Goal: Task Accomplishment & Management: Use online tool/utility

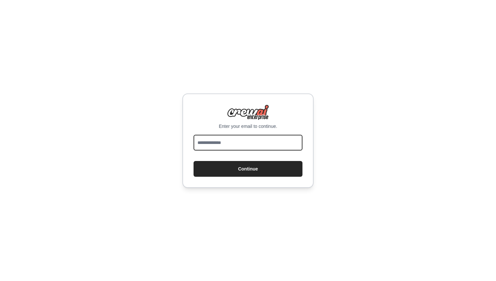
click at [219, 144] on input "email" at bounding box center [248, 143] width 109 height 16
type input "**********"
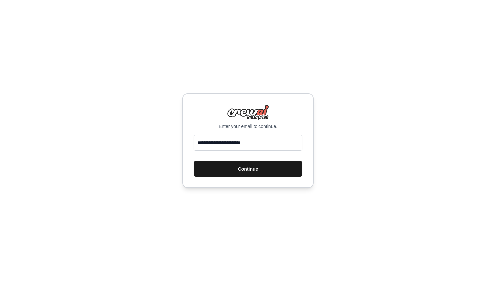
click at [245, 172] on button "Continue" at bounding box center [248, 169] width 109 height 16
click at [255, 171] on button "Continue" at bounding box center [248, 169] width 109 height 16
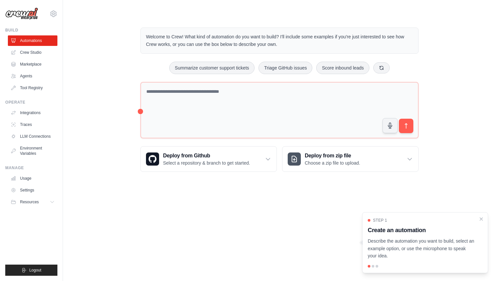
drag, startPoint x: 146, startPoint y: 35, endPoint x: 300, endPoint y: 44, distance: 154.9
click at [300, 44] on div "Welcome to Crew! What kind of automation do you want to build? I'll include som…" at bounding box center [280, 41] width 278 height 26
click at [265, 159] on icon at bounding box center [268, 159] width 7 height 7
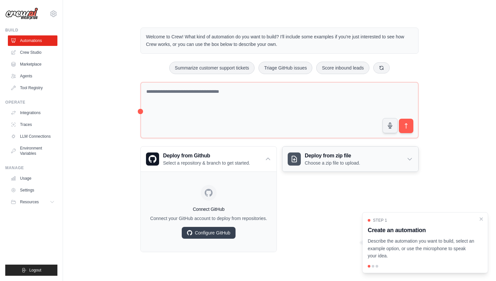
click at [400, 162] on div "Deploy from zip file Choose a zip file to upload." at bounding box center [351, 159] width 136 height 25
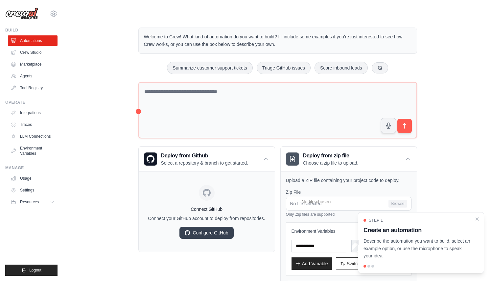
click at [458, 168] on div "Welcome to Crew! What kind of automation do you want to build? I'll include som…" at bounding box center [278, 164] width 408 height 294
click at [477, 219] on icon "Close walkthrough" at bounding box center [477, 219] width 6 height 6
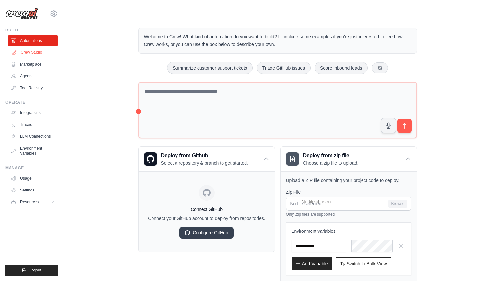
click at [31, 55] on link "Crew Studio" at bounding box center [34, 52] width 50 height 11
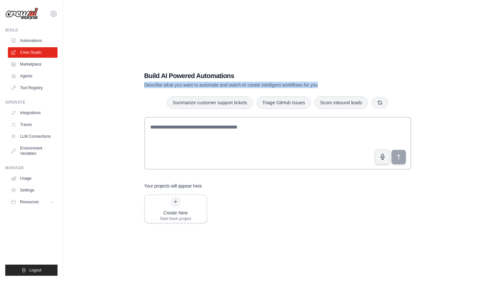
drag, startPoint x: 144, startPoint y: 86, endPoint x: 338, endPoint y: 88, distance: 194.4
click at [338, 88] on p "Describe what you want to automate and watch AI create intelligent workflows fo…" at bounding box center [254, 85] width 221 height 7
click at [27, 65] on link "Marketplace" at bounding box center [34, 64] width 50 height 11
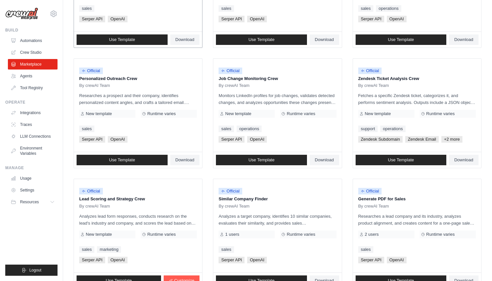
scroll to position [288, 0]
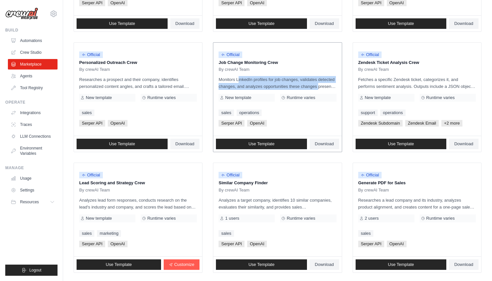
drag, startPoint x: 221, startPoint y: 79, endPoint x: 323, endPoint y: 88, distance: 102.2
click at [323, 88] on p "Monitors LinkedIn profiles for job changes, validates detected changes, and ana…" at bounding box center [277, 83] width 118 height 14
click at [325, 144] on span "Download" at bounding box center [324, 144] width 19 height 5
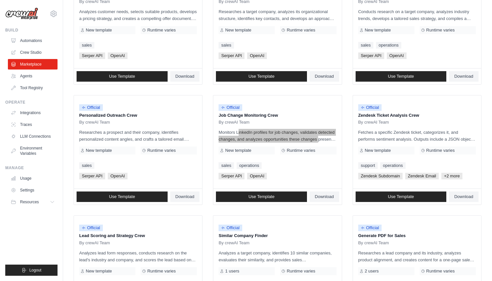
scroll to position [233, 0]
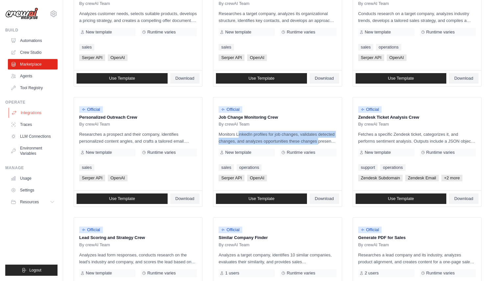
click at [27, 112] on link "Integrations" at bounding box center [34, 113] width 50 height 11
click at [32, 112] on link "Integrations" at bounding box center [34, 113] width 50 height 11
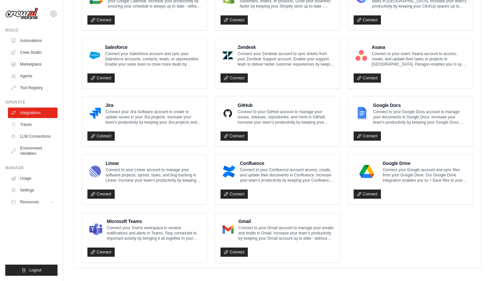
scroll to position [334, 0]
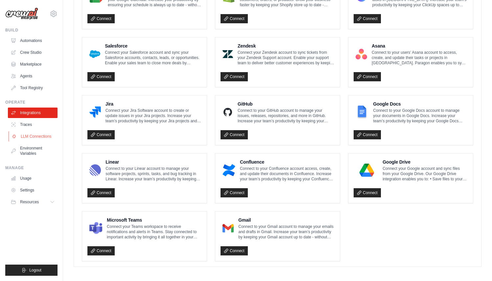
click at [38, 137] on link "LLM Connections" at bounding box center [34, 136] width 50 height 11
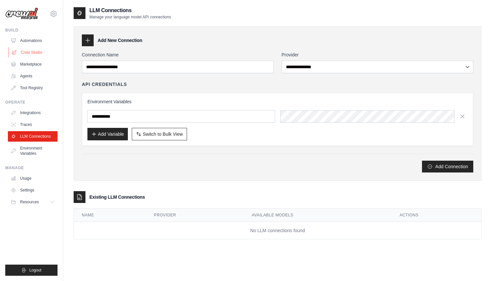
click at [37, 54] on link "Crew Studio" at bounding box center [34, 52] width 50 height 11
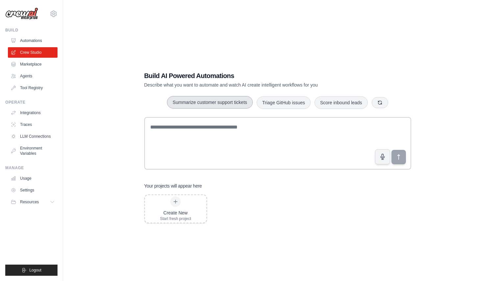
click at [208, 104] on button "Summarize customer support tickets" at bounding box center [209, 102] width 85 height 12
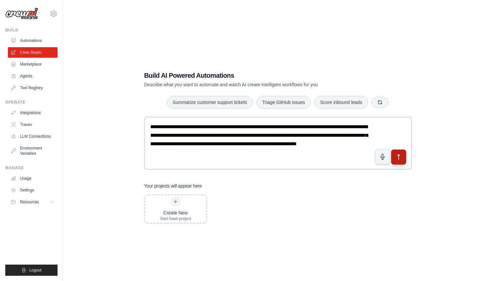
click at [396, 159] on icon "submit" at bounding box center [398, 157] width 7 height 7
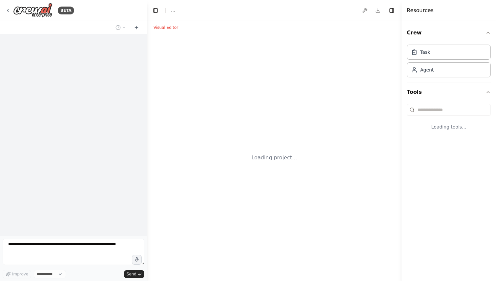
select select "****"
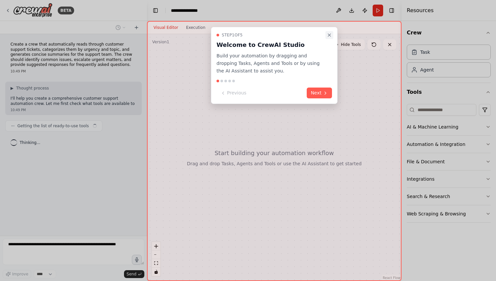
click at [331, 35] on icon "Close walkthrough" at bounding box center [329, 35] width 5 height 5
click at [329, 33] on icon "Close walkthrough" at bounding box center [329, 35] width 5 height 5
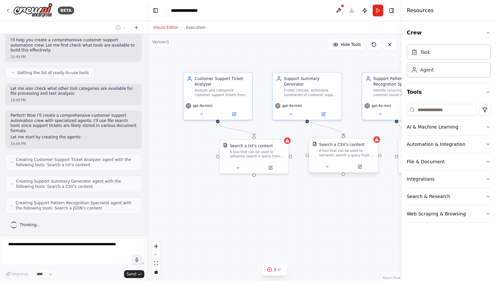
scroll to position [80, 0]
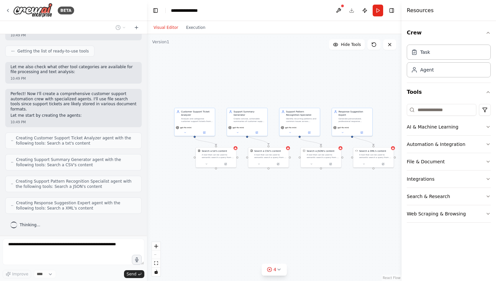
drag, startPoint x: 325, startPoint y: 95, endPoint x: 263, endPoint y: 93, distance: 62.7
click at [263, 93] on div ".deletable-edge-delete-btn { width: 20px; height: 20px; border: 0px solid #ffff…" at bounding box center [274, 157] width 255 height 247
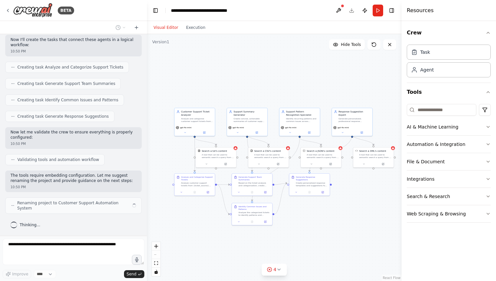
scroll to position [259, 0]
